Goal: Task Accomplishment & Management: Manage account settings

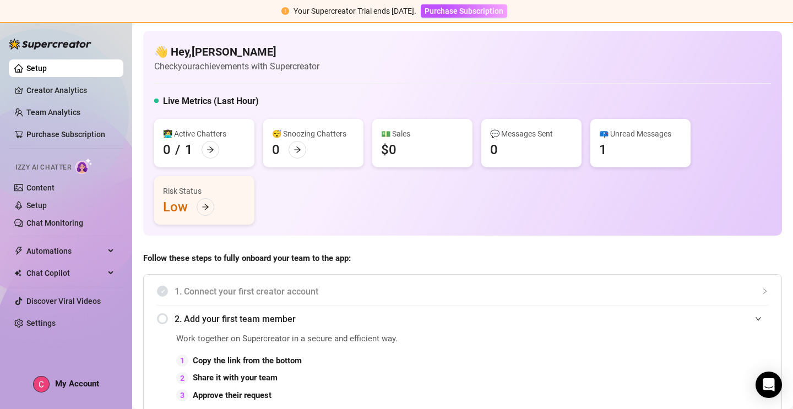
scroll to position [52, 0]
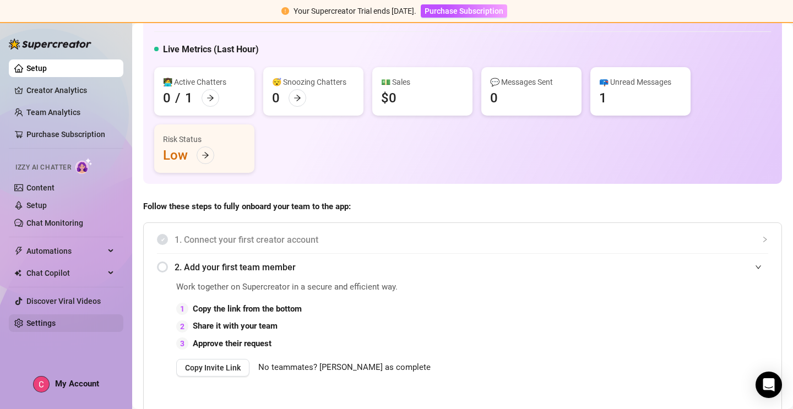
click at [47, 323] on link "Settings" at bounding box center [40, 323] width 29 height 9
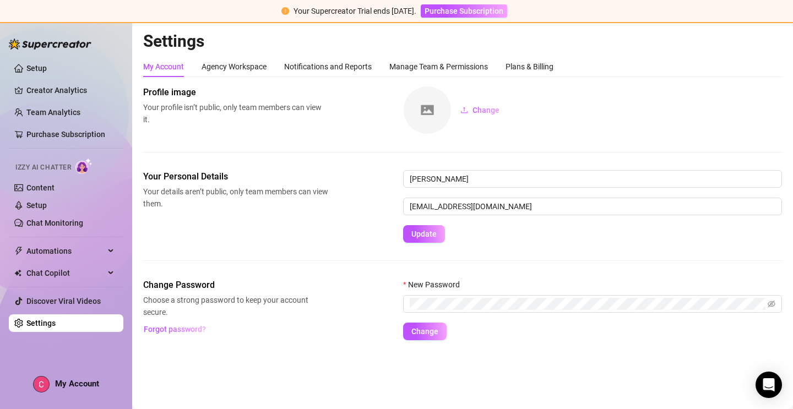
click at [531, 79] on div "My Account Agency Workspace Notifications and Reports Manage Team & Permissions…" at bounding box center [462, 198] width 639 height 284
click at [532, 73] on div "Plans & Billing" at bounding box center [530, 66] width 48 height 21
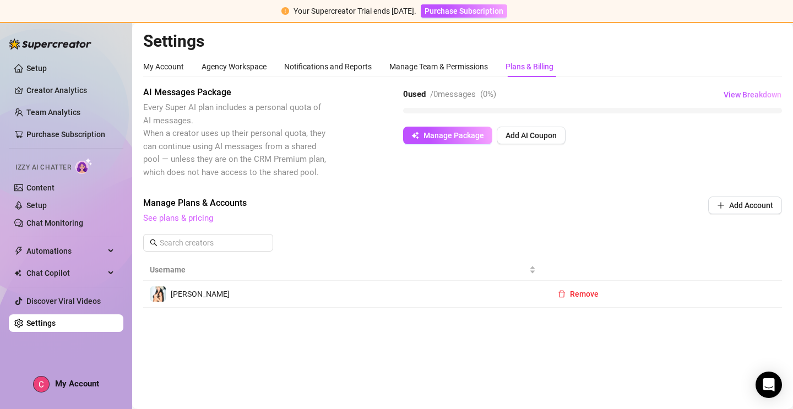
click at [202, 216] on link "See plans & pricing" at bounding box center [178, 218] width 70 height 10
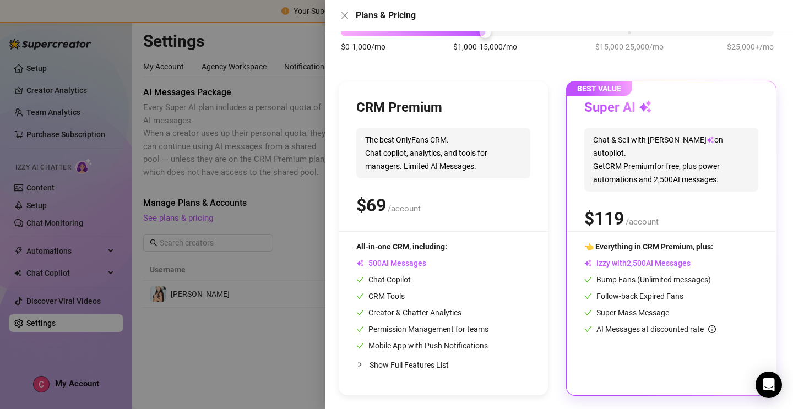
scroll to position [80, 0]
click at [644, 171] on span "Chat & Sell with Izzy on autopilot. Get CRM Premium for free, plus power automa…" at bounding box center [671, 160] width 174 height 64
click at [498, 154] on span "The best OnlyFans CRM. Chat copilot, analytics, and tools for managers. Limited…" at bounding box center [443, 153] width 174 height 51
click at [462, 111] on div "CRM Premium" at bounding box center [443, 108] width 174 height 18
click at [608, 106] on h3 "Super AI" at bounding box center [618, 108] width 68 height 18
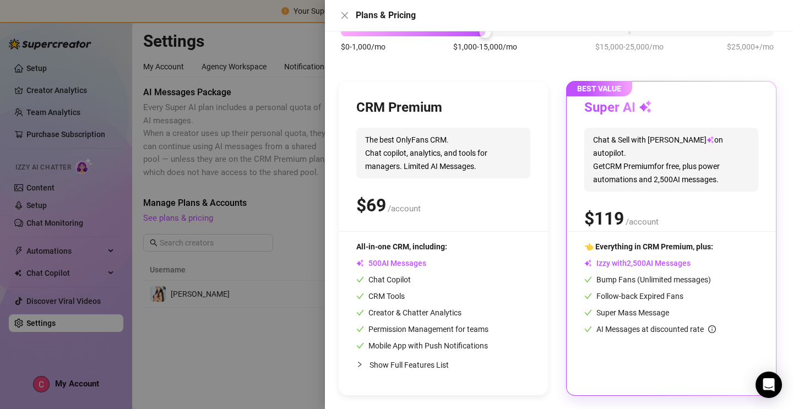
click at [621, 208] on span "9" at bounding box center [619, 219] width 10 height 22
click at [628, 248] on span "👈 Everything in CRM Premium, plus:" at bounding box center [648, 246] width 129 height 9
click at [631, 292] on span "Follow-back Expired Fans" at bounding box center [633, 296] width 99 height 9
click at [634, 350] on div "👈 Everything in CRM Premium, plus: Izzy with AI Messages Bump Fans (Unlimited m…" at bounding box center [671, 309] width 174 height 137
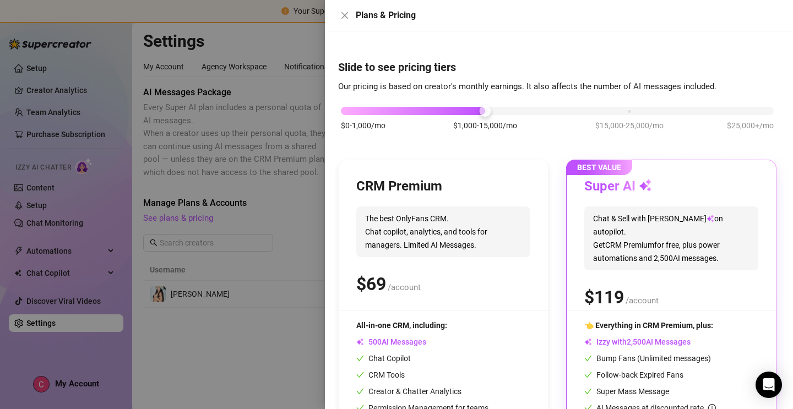
scroll to position [0, 0]
click at [345, 15] on icon "close" at bounding box center [345, 15] width 7 height 7
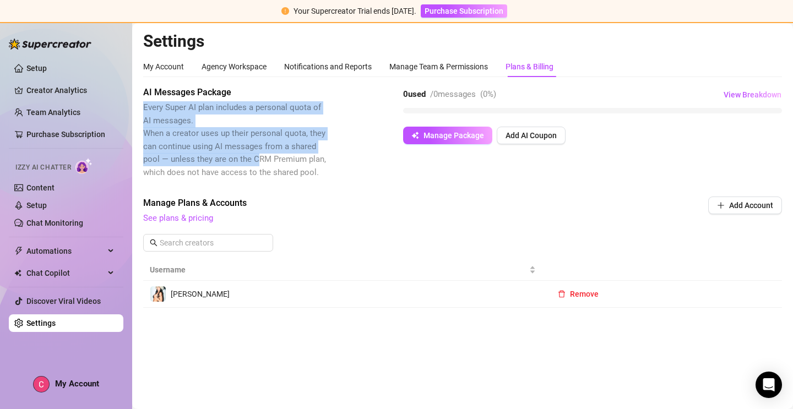
drag, startPoint x: 143, startPoint y: 107, endPoint x: 291, endPoint y: 177, distance: 163.1
click at [285, 174] on span "Every Super AI plan includes a personal quota of AI messages. When a creator us…" at bounding box center [234, 139] width 183 height 75
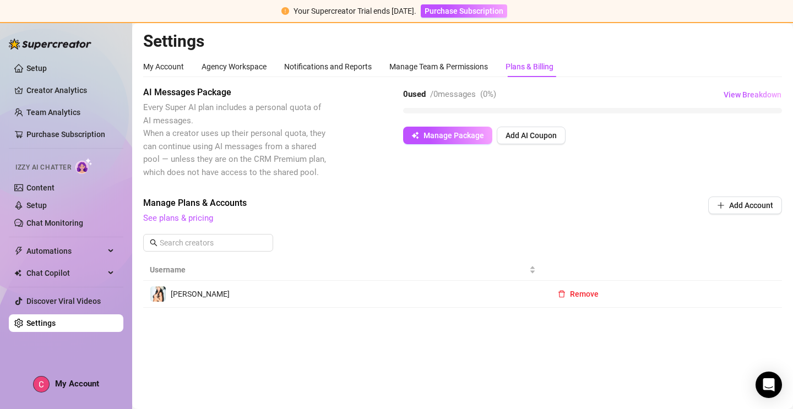
click at [305, 171] on span "Every Super AI plan includes a personal quota of AI messages. When a creator us…" at bounding box center [234, 139] width 183 height 75
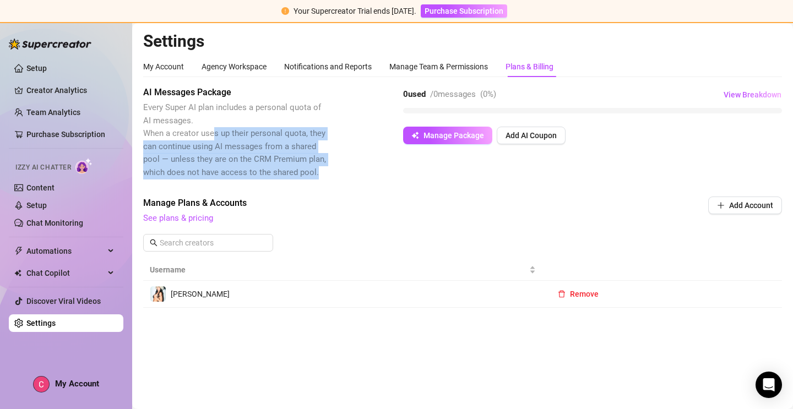
drag, startPoint x: 317, startPoint y: 171, endPoint x: 207, endPoint y: 121, distance: 121.5
click at [214, 126] on span "Every Super AI plan includes a personal quota of AI messages. When a creator us…" at bounding box center [235, 140] width 185 height 78
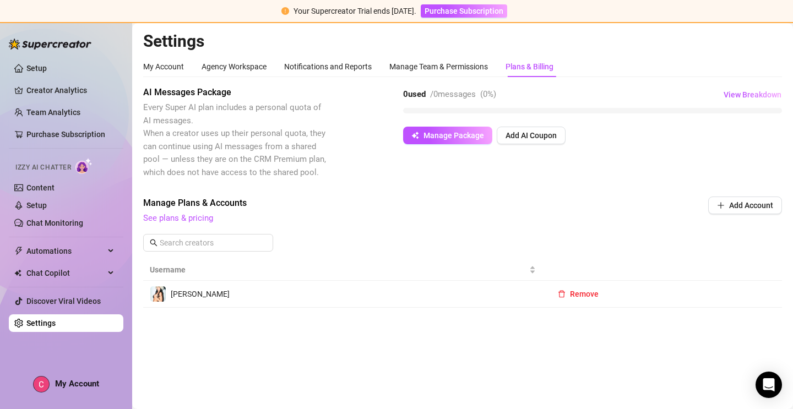
click at [168, 122] on span "Every Super AI plan includes a personal quota of AI messages. When a creator us…" at bounding box center [234, 139] width 183 height 75
click at [468, 137] on span "Manage Package" at bounding box center [454, 135] width 61 height 9
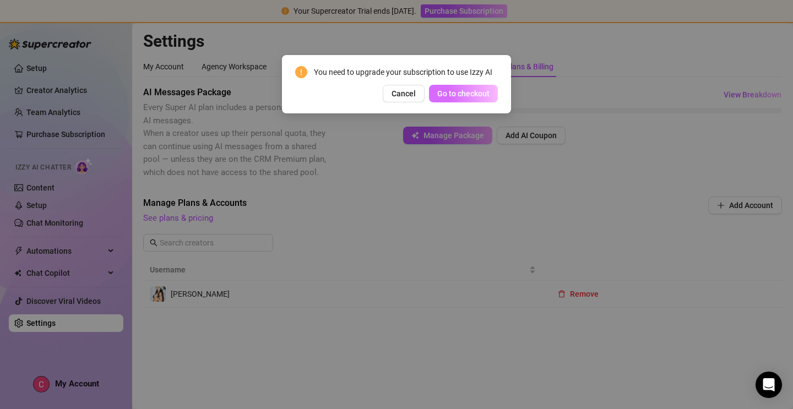
click at [467, 94] on span "Go to checkout" at bounding box center [463, 93] width 52 height 9
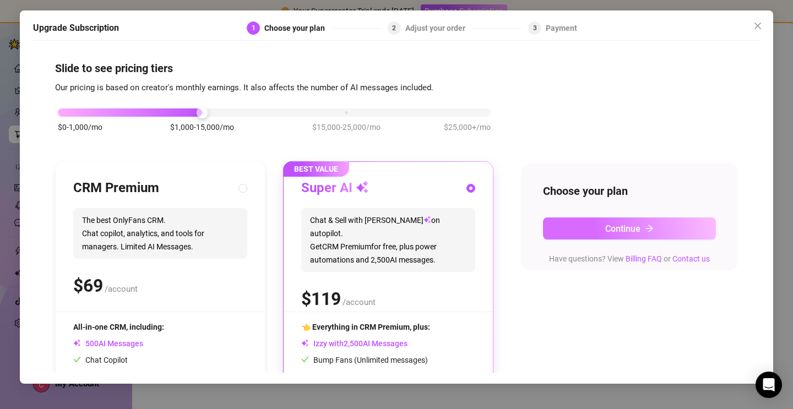
click at [572, 228] on button "Continue" at bounding box center [629, 229] width 173 height 22
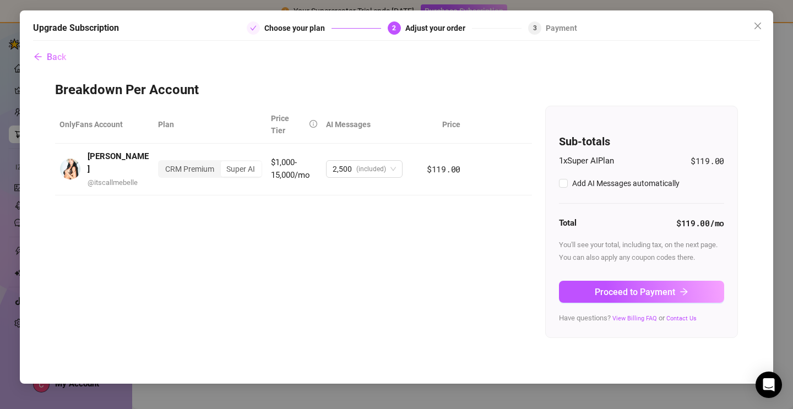
checkbox input "true"
click at [681, 317] on link "Contact Us" at bounding box center [682, 318] width 30 height 7
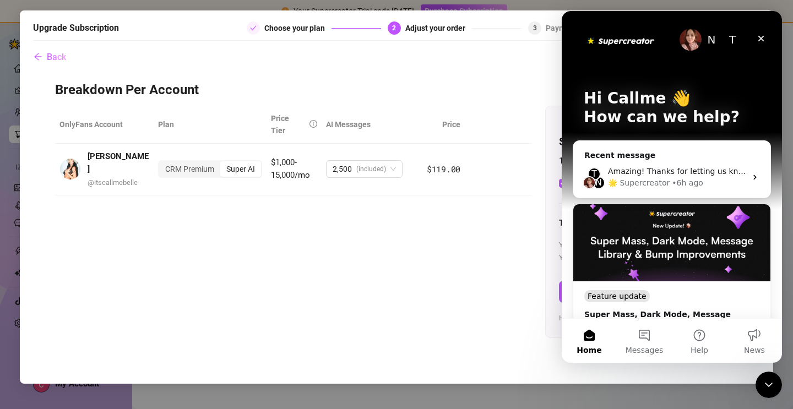
click at [688, 44] on img "Intercom messenger" at bounding box center [691, 40] width 22 height 22
click at [626, 41] on img "Intercom messenger" at bounding box center [621, 40] width 74 height 15
click at [592, 46] on img "Intercom messenger" at bounding box center [621, 40] width 74 height 15
click at [573, 31] on div "N T Hi Callme 👋 How can we help?" at bounding box center [672, 110] width 198 height 198
drag, startPoint x: 595, startPoint y: 20, endPoint x: 751, endPoint y: 85, distance: 168.9
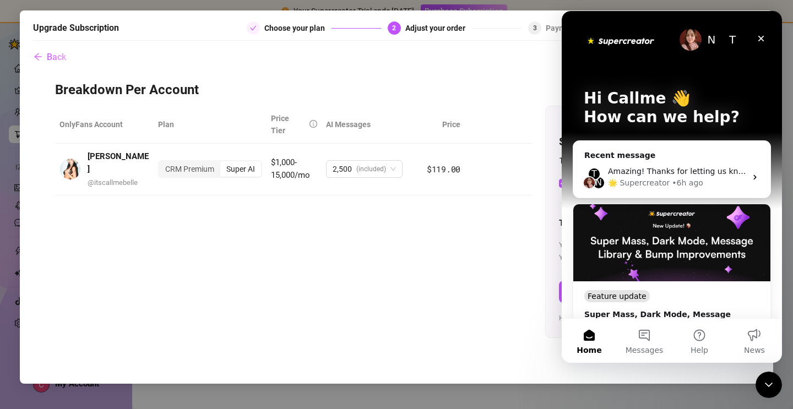
click at [751, 85] on div "N T Hi Callme 👋 How can we help?" at bounding box center [672, 110] width 198 height 198
click at [729, 37] on div "T" at bounding box center [733, 40] width 22 height 22
click at [712, 37] on div "N" at bounding box center [712, 40] width 22 height 22
click at [745, 40] on div "N T" at bounding box center [672, 40] width 176 height 22
click at [679, 117] on p "How can we help?" at bounding box center [672, 117] width 176 height 19
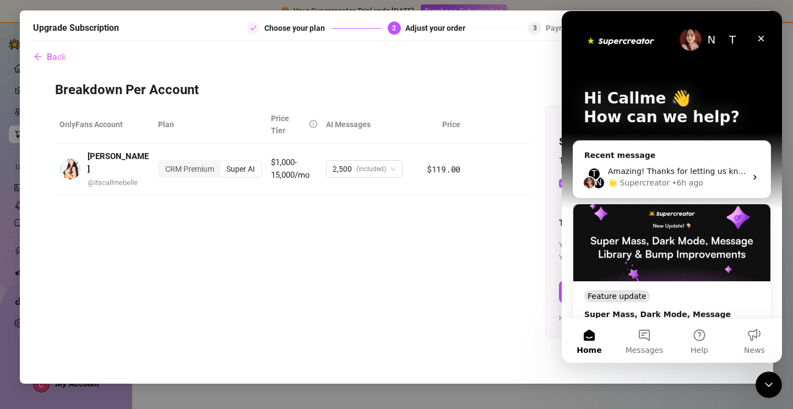
click at [679, 117] on p "How can we help?" at bounding box center [672, 117] width 176 height 19
click at [720, 120] on p "How can we help?" at bounding box center [672, 117] width 176 height 19
click at [653, 96] on p "Hi Callme 👋" at bounding box center [672, 98] width 176 height 19
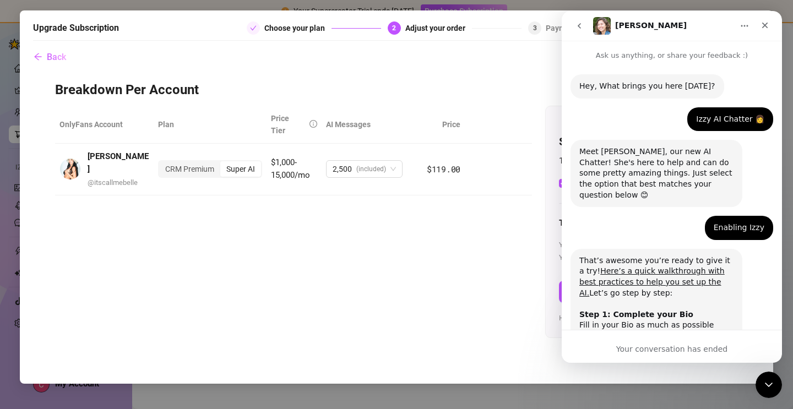
click at [581, 26] on icon "go back" at bounding box center [579, 25] width 9 height 9
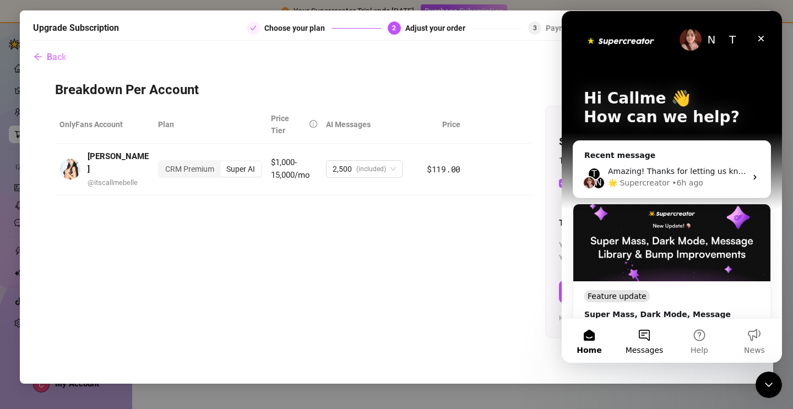
click at [639, 334] on button "Messages" at bounding box center [644, 341] width 55 height 44
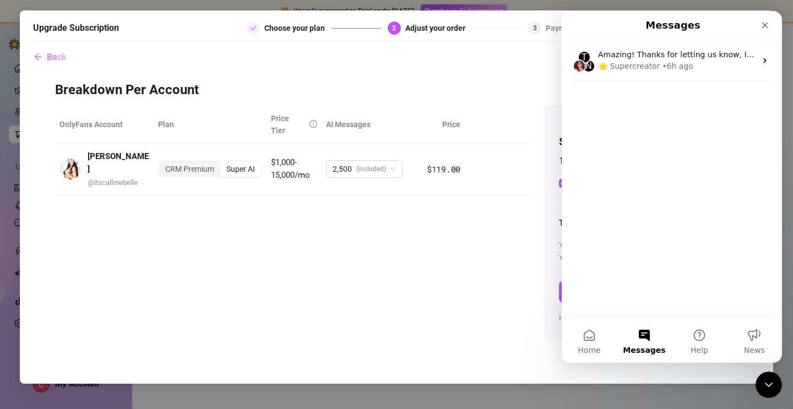
click at [706, 93] on div "T N Amazing! Thanks for letting us know, I’ll review your bio now and make sure…" at bounding box center [672, 179] width 220 height 278
click at [747, 25] on div "Intercom messenger" at bounding box center [739, 25] width 71 height 20
click at [630, 191] on div "T N Amazing! Thanks for letting us know, I’ll review your bio now and make sure…" at bounding box center [672, 179] width 220 height 278
click at [762, 26] on icon "Close" at bounding box center [765, 25] width 9 height 9
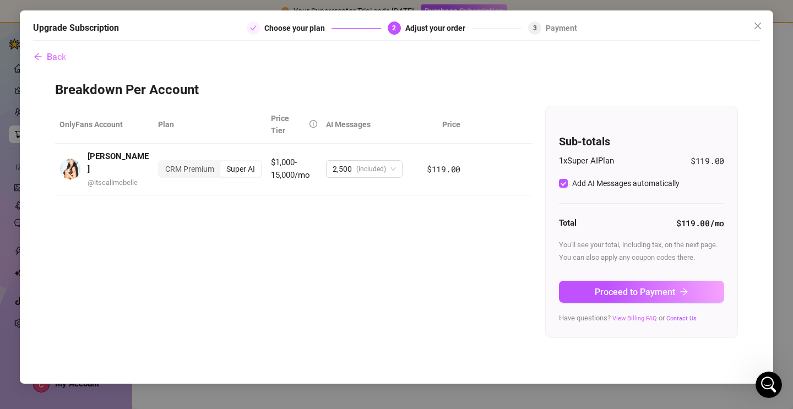
click at [634, 317] on link "View Billing FAQ" at bounding box center [635, 318] width 45 height 7
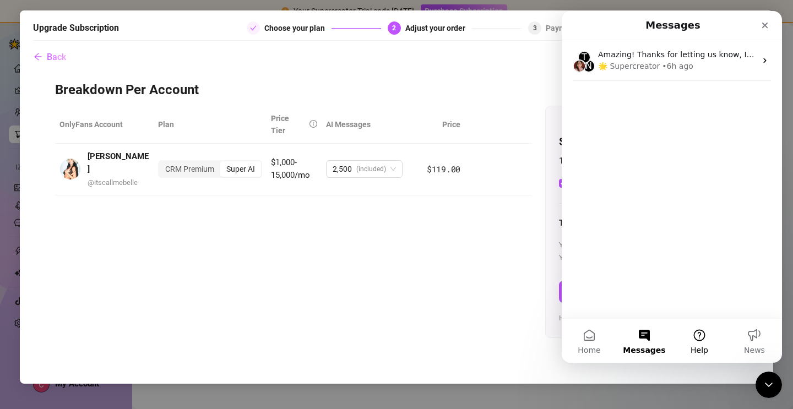
click at [693, 337] on button "Help" at bounding box center [699, 341] width 55 height 44
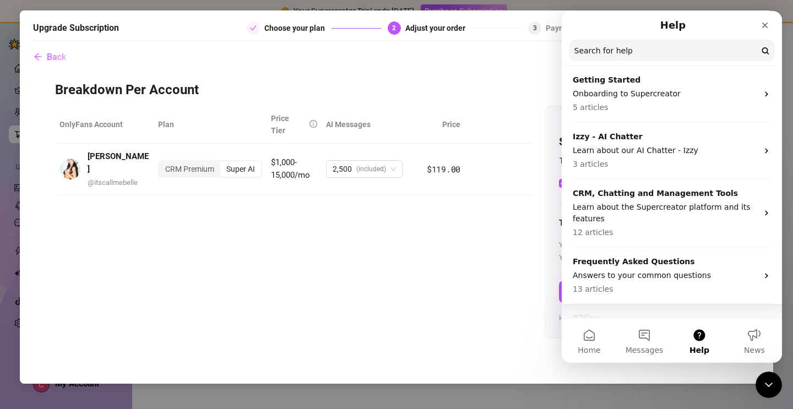
scroll to position [42, 0]
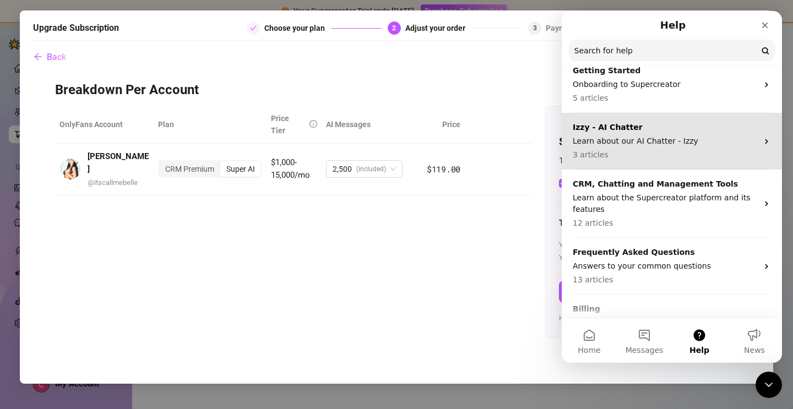
click at [648, 154] on p "3 articles" at bounding box center [665, 155] width 185 height 12
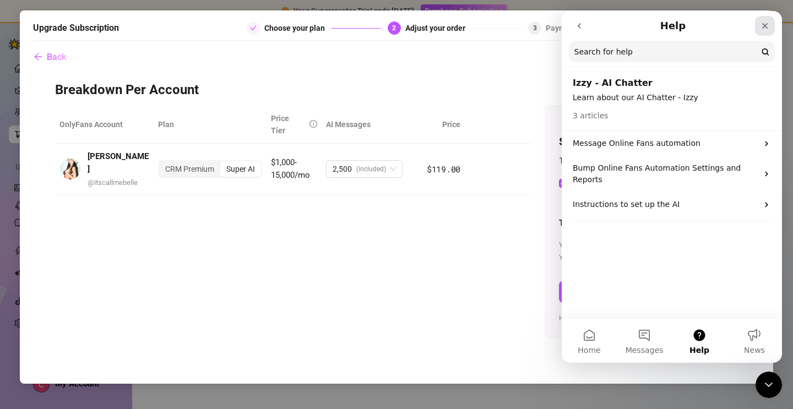
click at [768, 24] on icon "Close" at bounding box center [765, 26] width 6 height 6
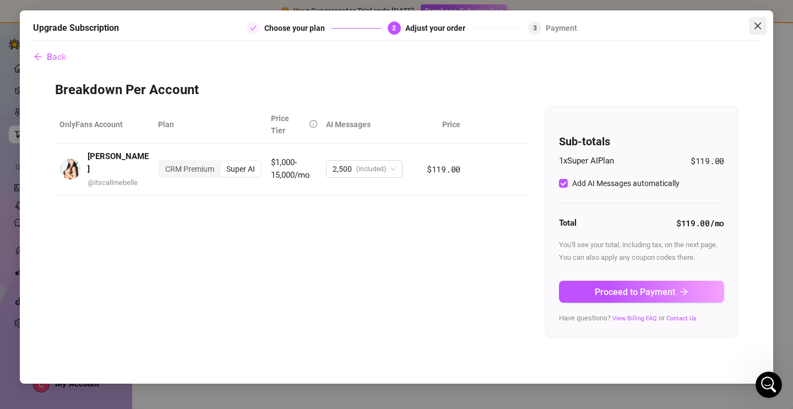
click at [756, 25] on icon "close" at bounding box center [758, 25] width 9 height 9
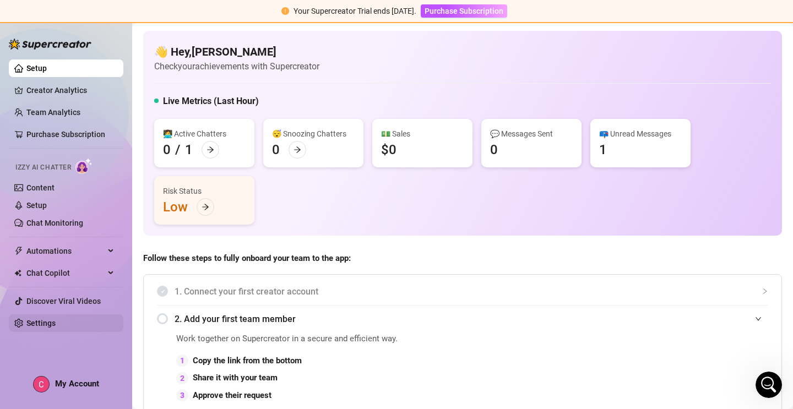
click at [45, 324] on link "Settings" at bounding box center [40, 323] width 29 height 9
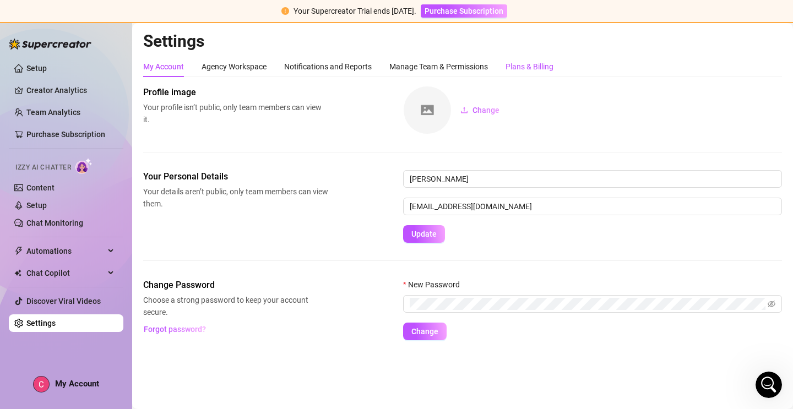
click at [517, 67] on div "Plans & Billing" at bounding box center [530, 67] width 48 height 12
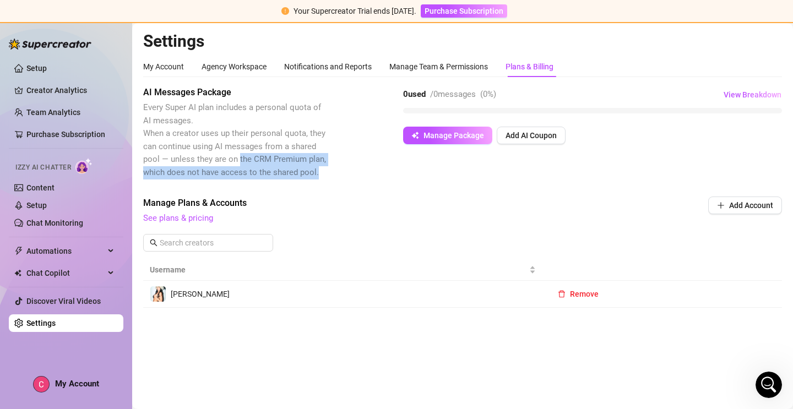
drag, startPoint x: 323, startPoint y: 172, endPoint x: 183, endPoint y: 122, distance: 148.3
click at [183, 122] on span "Every Super AI plan includes a personal quota of AI messages. When a creator us…" at bounding box center [235, 140] width 185 height 78
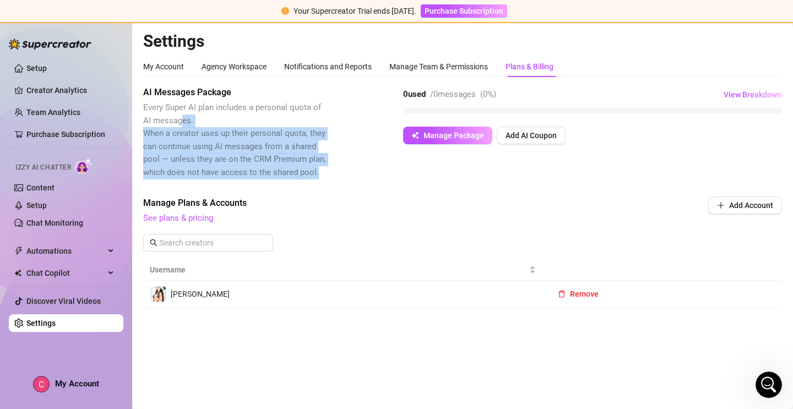
click at [192, 134] on span "Every Super AI plan includes a personal quota of AI messages. When a creator us…" at bounding box center [234, 139] width 183 height 75
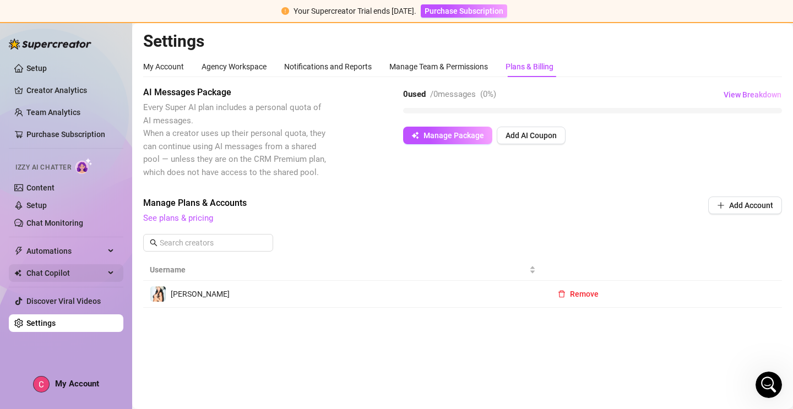
click at [66, 275] on span "Chat Copilot" at bounding box center [65, 273] width 78 height 18
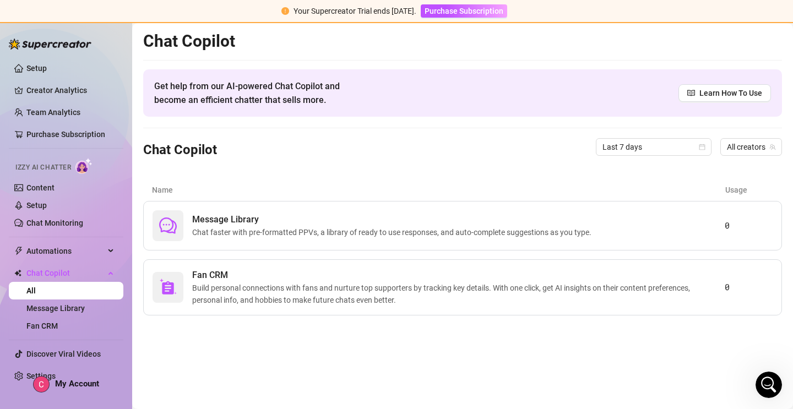
click at [62, 386] on span "My Account" at bounding box center [77, 384] width 44 height 10
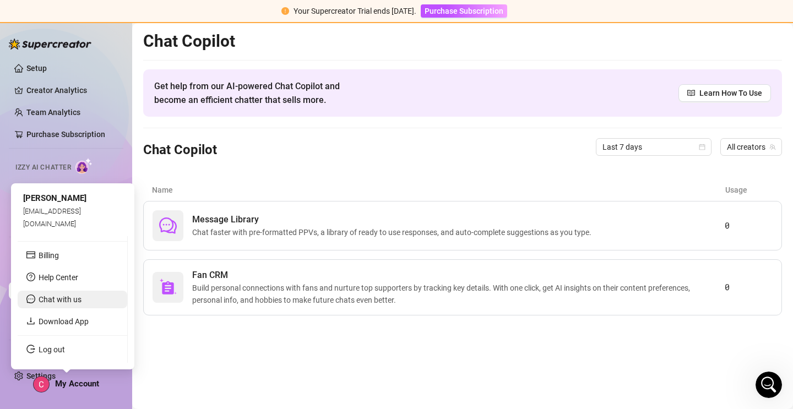
click at [65, 301] on span "Chat with us" at bounding box center [60, 299] width 43 height 9
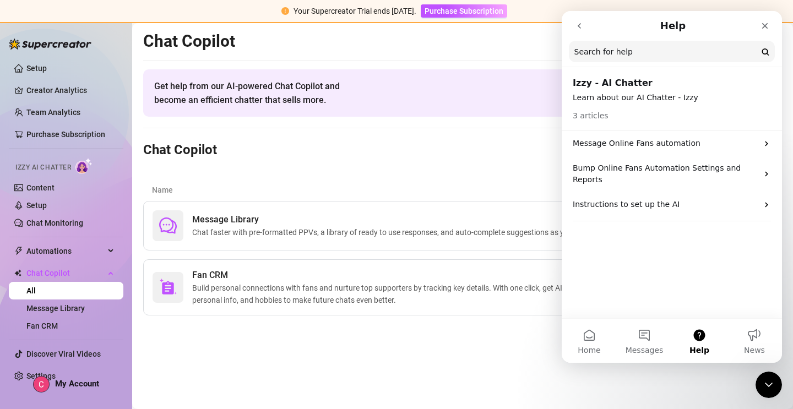
click at [579, 26] on icon "go back" at bounding box center [579, 25] width 9 height 9
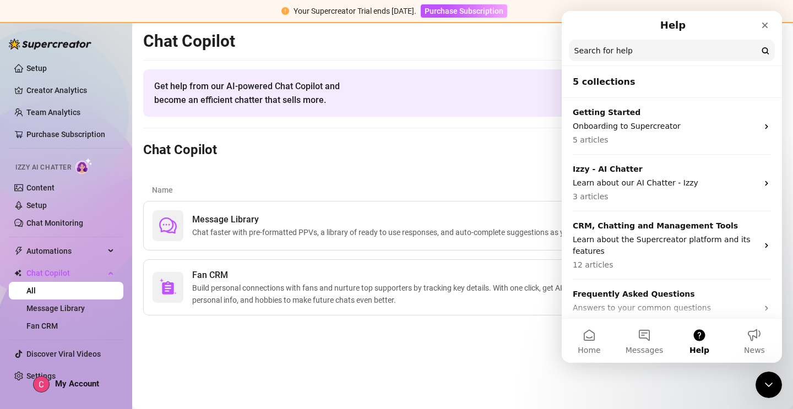
click at [579, 26] on div "Help" at bounding box center [672, 25] width 206 height 20
click at [766, 27] on icon "Close" at bounding box center [765, 26] width 6 height 6
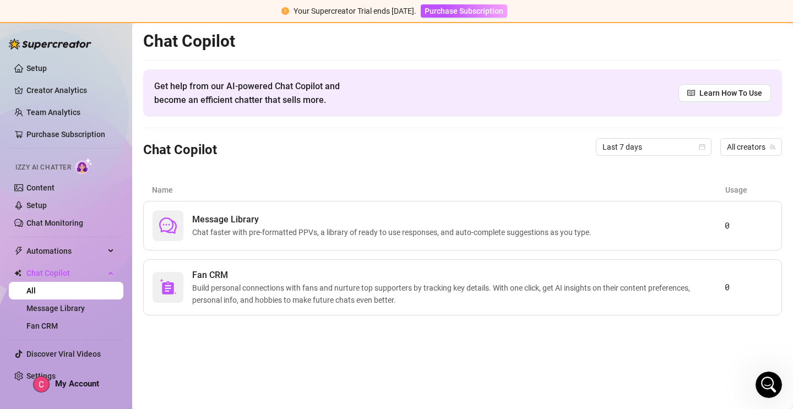
click at [66, 388] on span "My Account" at bounding box center [77, 384] width 44 height 10
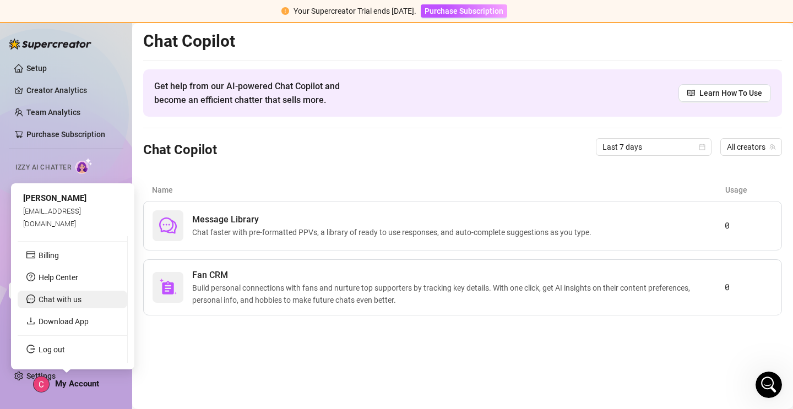
click at [70, 299] on span "Chat with us" at bounding box center [60, 299] width 43 height 9
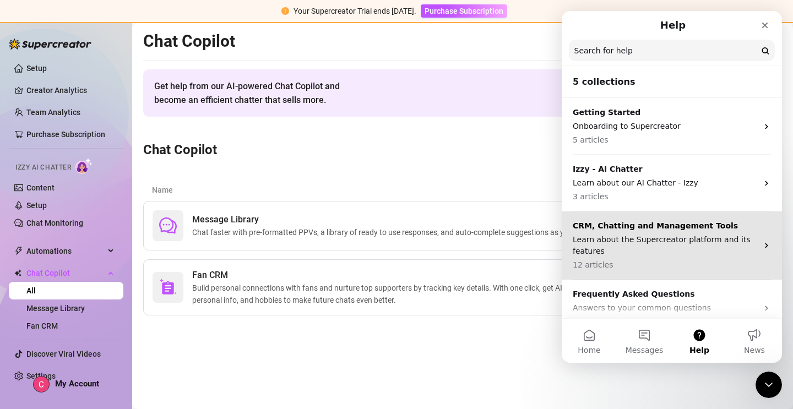
click at [629, 248] on p "Learn about the Supercreator platform and its features" at bounding box center [665, 245] width 185 height 23
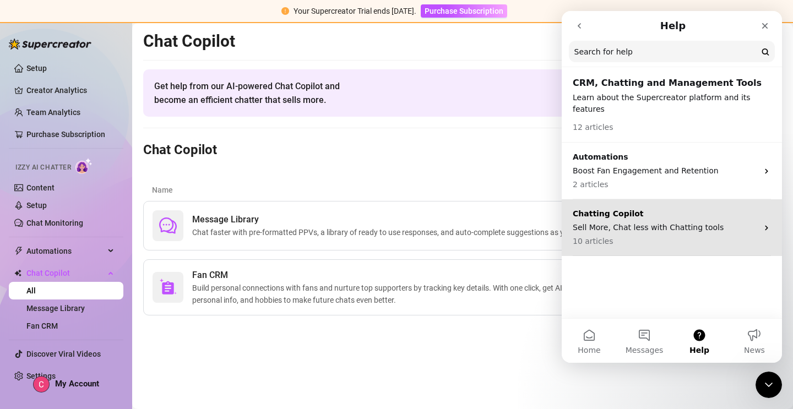
click at [615, 222] on p "Sell More, Chat less with Chatting tools" at bounding box center [665, 228] width 185 height 12
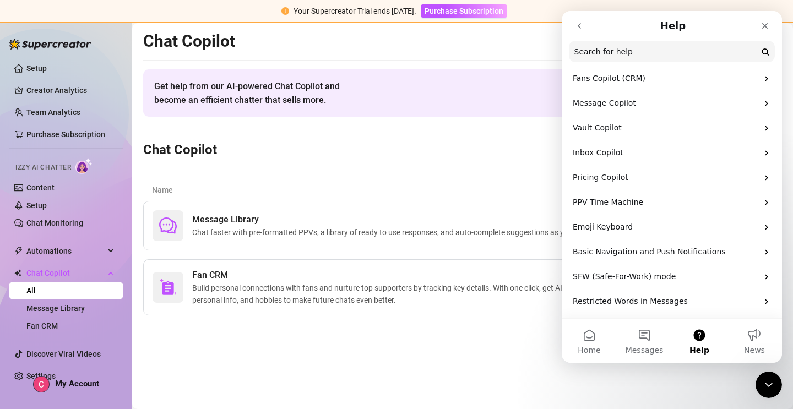
scroll to position [65, 0]
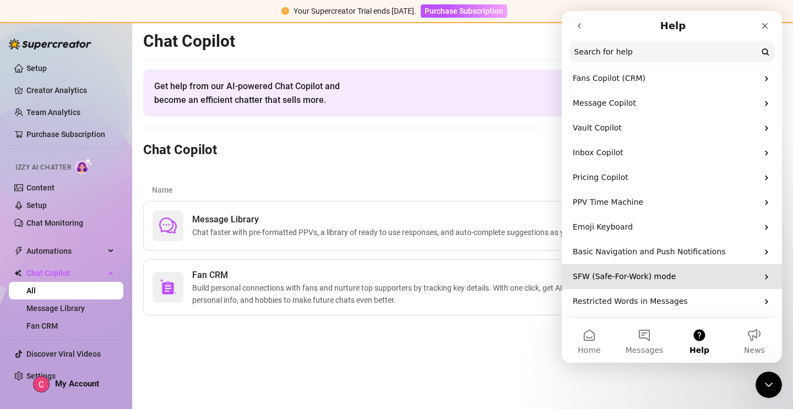
click at [630, 283] on div "SFW (Safe-For-Work) mode" at bounding box center [672, 276] width 220 height 25
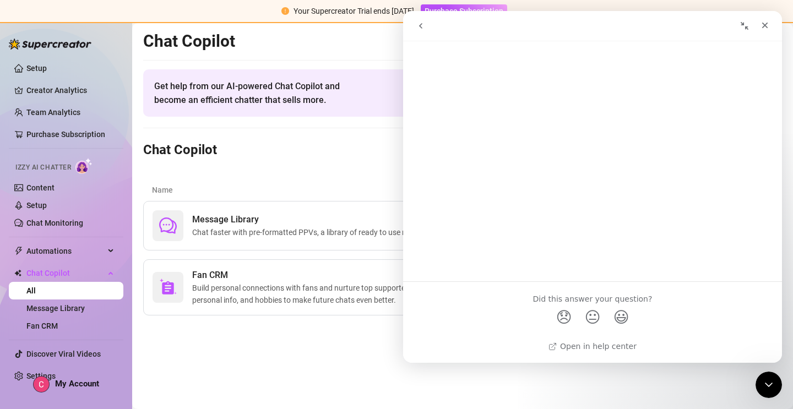
scroll to position [0, 0]
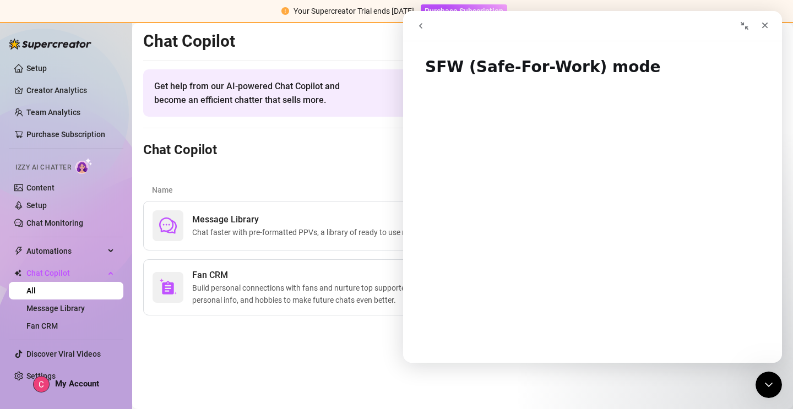
click at [424, 25] on icon "go back" at bounding box center [420, 25] width 9 height 9
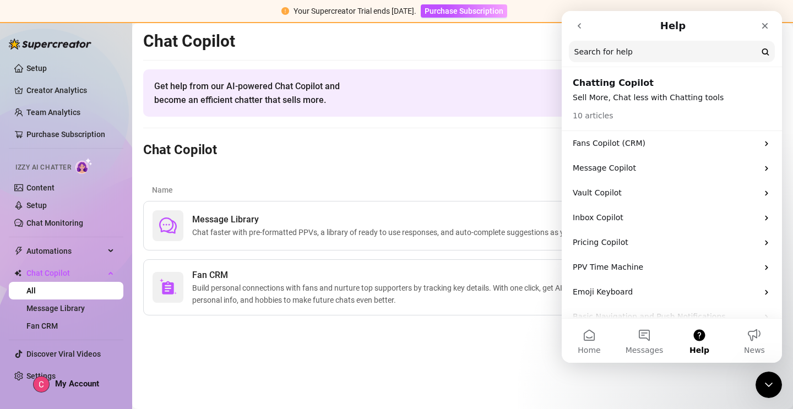
click at [581, 29] on icon "go back" at bounding box center [579, 25] width 9 height 9
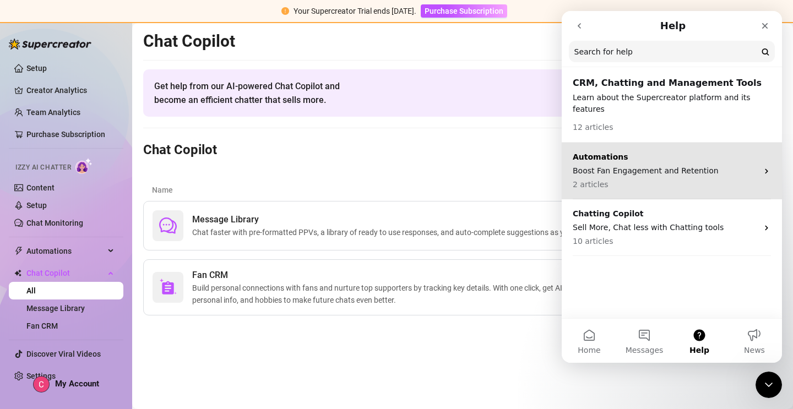
click at [603, 165] on p "Boost Fan Engagement and Retention" at bounding box center [665, 171] width 185 height 12
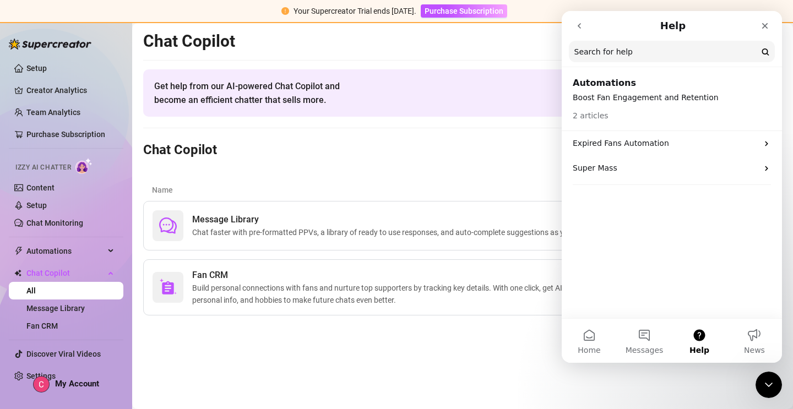
click at [579, 31] on button "go back" at bounding box center [579, 25] width 21 height 21
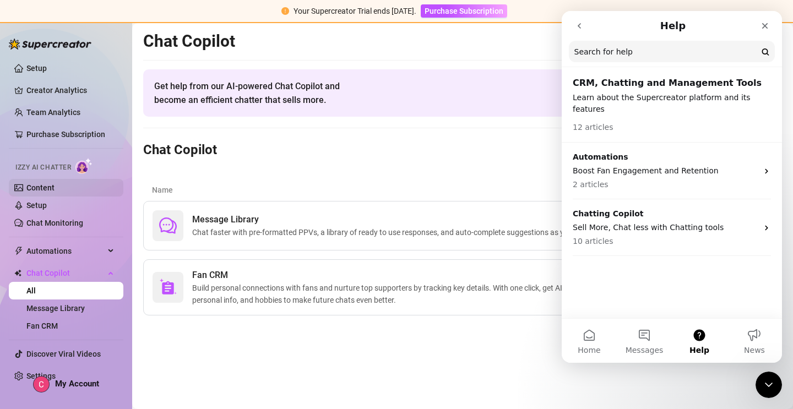
click at [50, 190] on link "Content" at bounding box center [40, 187] width 28 height 9
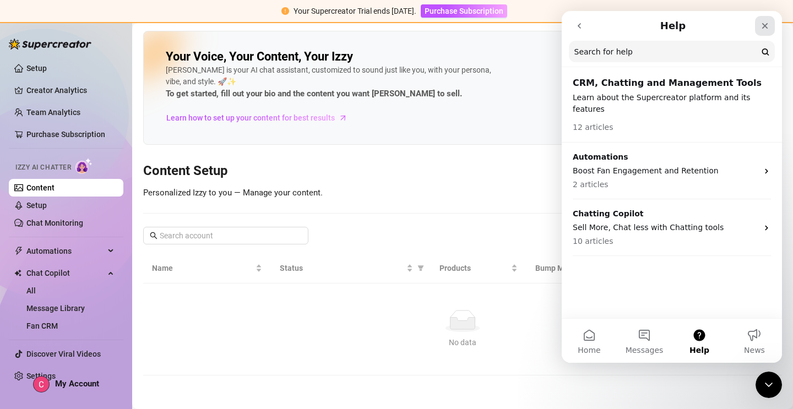
click at [763, 26] on icon "Close" at bounding box center [765, 25] width 9 height 9
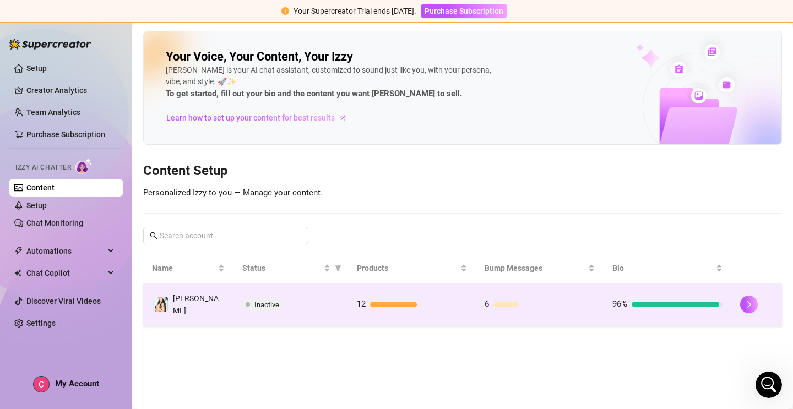
click at [204, 300] on td "[PERSON_NAME]" at bounding box center [188, 305] width 90 height 42
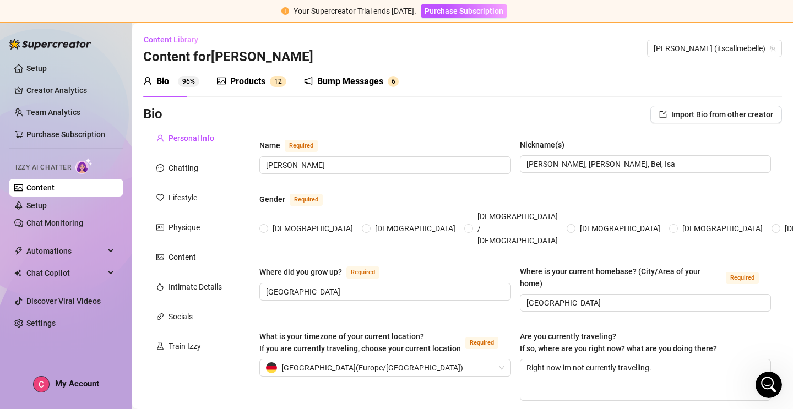
type input "[PERSON_NAME]"
type input "[PERSON_NAME], [PERSON_NAME], Bel, Isa"
type input "[GEOGRAPHIC_DATA]"
type textarea "Right now im not currently travelling."
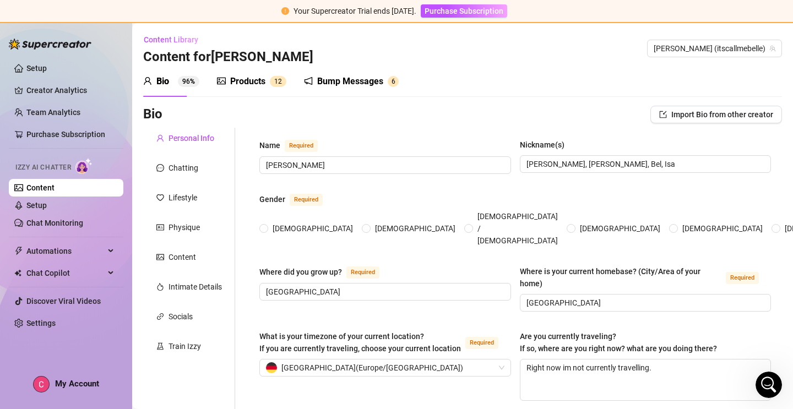
type input "[DEMOGRAPHIC_DATA]"
type input "Single"
type input "No siblings"
type input "No children"
type input "I have a chihuahua called Kilo, he is black and two years old. My best friend g…"
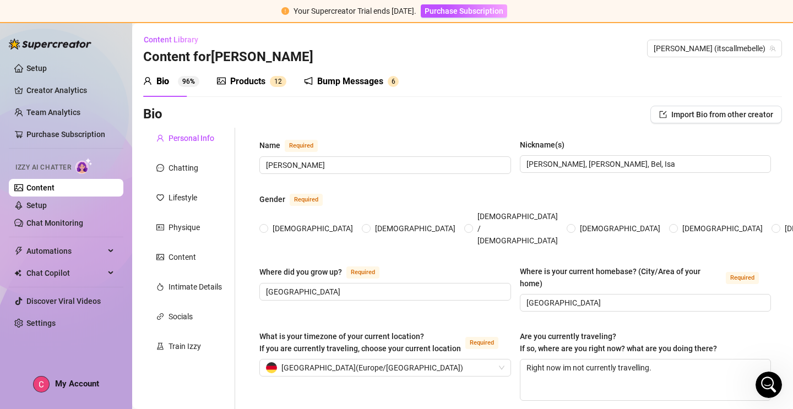
type input "Im currently studying Psychology and modelling"
type input "Ive finished my 4 year degree in communication. I've worked as a model since im…"
type input "Already finished a 4 years degree in audiovisual communication and just started…"
type input "I'm not religious"
type input "I believe in equality, respect, love and freedom. Let everyone be what they are…"
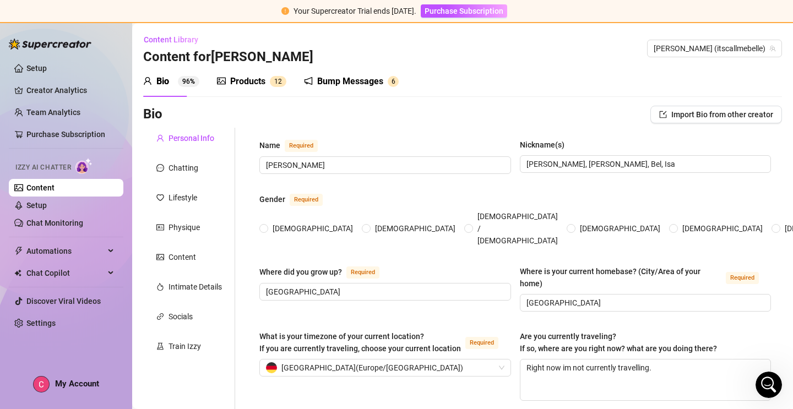
type textarea "I want to finish my degree in psychology and work as a [MEDICAL_DATA], create a…"
type textarea "first smoking story: It started more mentally than physically. When I was 12, I…"
type textarea "I love sailing, my father lives in a boat and i've sailed many times through th…"
type textarea "I’ve been smoking for years now… it’s honestly such a big part of my daily rout…"
radio input "true"
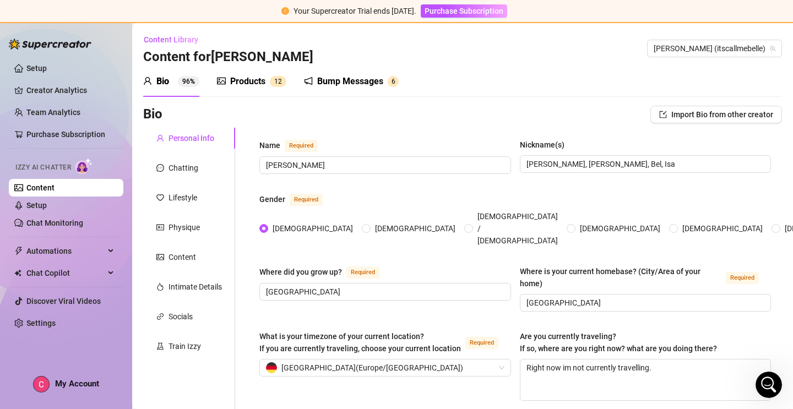
type input "[DATE]"
click at [32, 209] on link "Setup" at bounding box center [36, 205] width 20 height 9
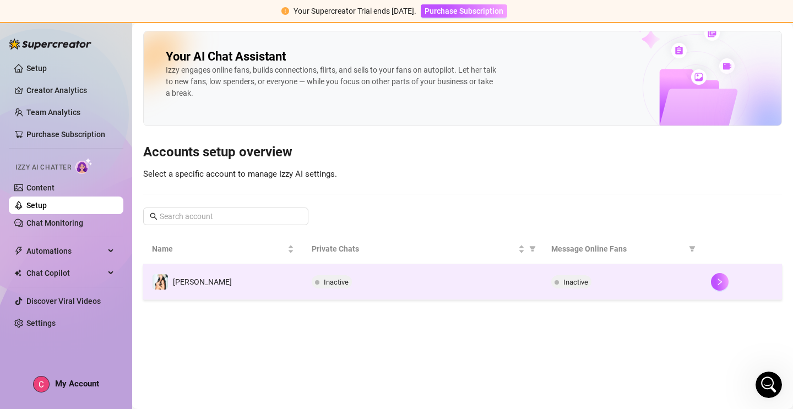
click at [362, 280] on div "Inactive" at bounding box center [423, 281] width 222 height 13
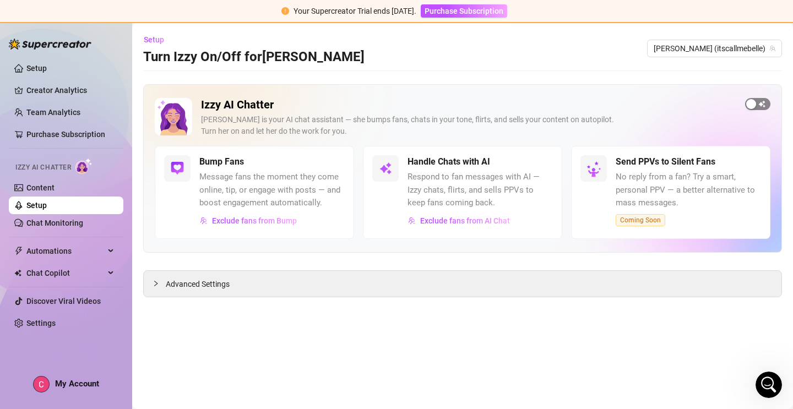
click at [755, 107] on div "button" at bounding box center [751, 104] width 10 height 10
click at [540, 162] on button "button" at bounding box center [541, 162] width 24 height 12
click at [769, 387] on icon "Open Intercom Messenger" at bounding box center [767, 384] width 18 height 18
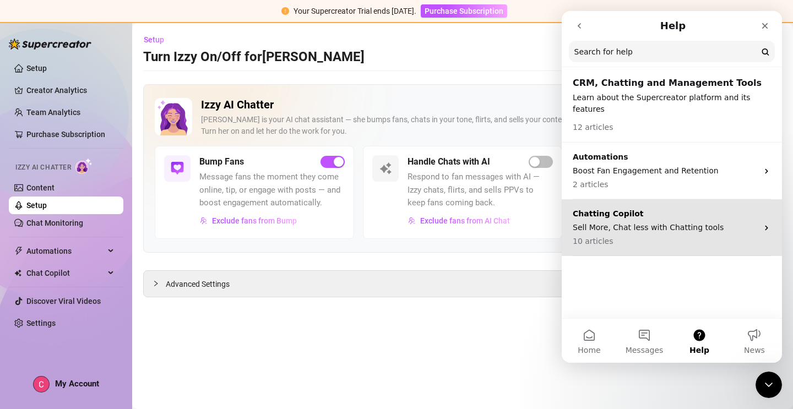
click at [621, 222] on p "Sell More, Chat less with Chatting tools" at bounding box center [665, 228] width 185 height 12
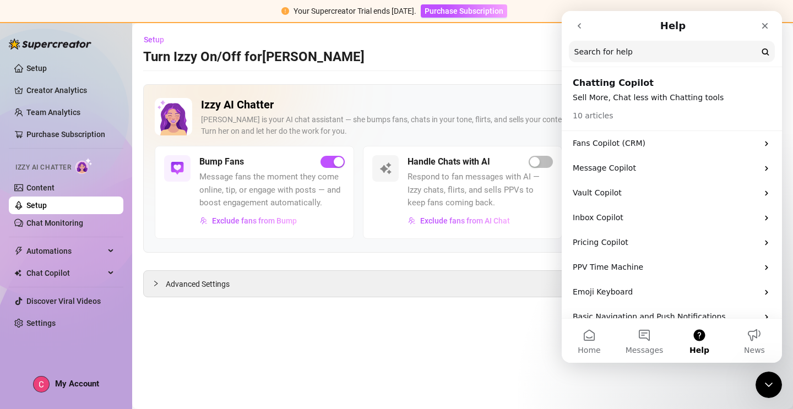
scroll to position [65, 0]
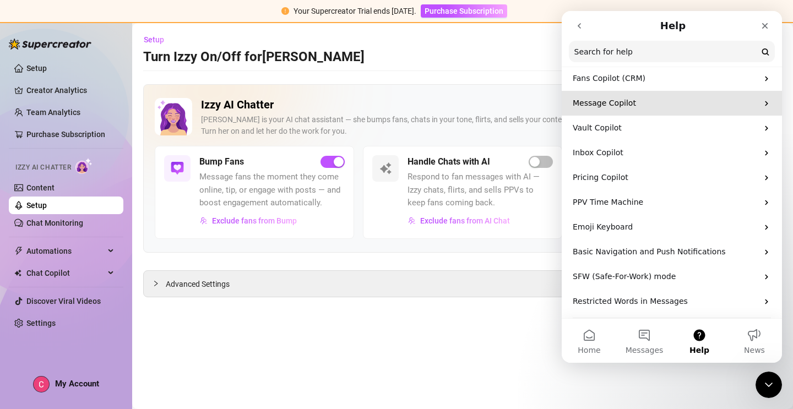
click at [618, 97] on p "Message Copilot" at bounding box center [665, 103] width 185 height 12
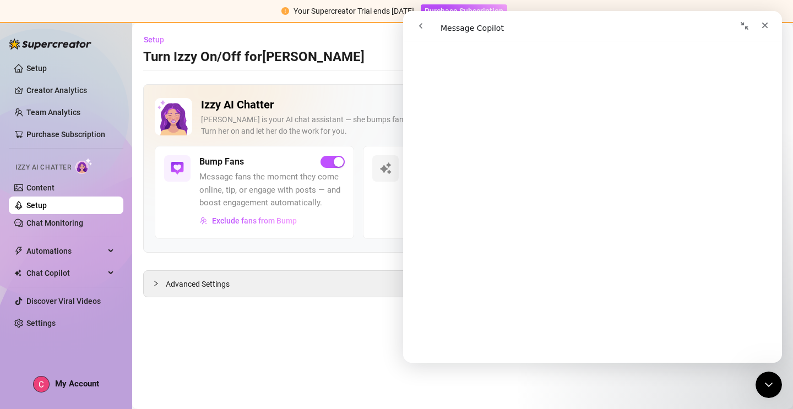
scroll to position [3822, 0]
click at [593, 348] on link "Open in help center" at bounding box center [593, 346] width 88 height 9
